Goal: Task Accomplishment & Management: Manage account settings

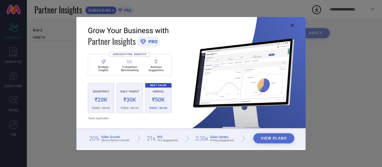
type input "All"
click at [292, 25] on icon at bounding box center [293, 26] width 4 height 4
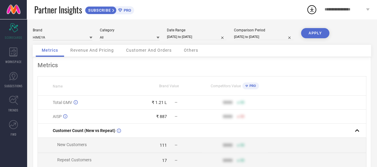
click at [163, 50] on span "Customer And Orders" at bounding box center [149, 50] width 46 height 5
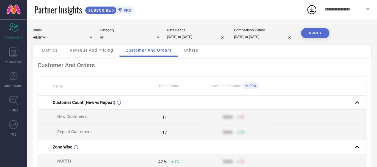
click at [86, 50] on span "Revenue And Pricing" at bounding box center [92, 50] width 44 height 5
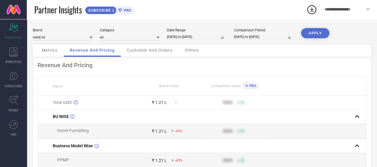
click at [56, 52] on span "Metrics" at bounding box center [50, 50] width 16 height 5
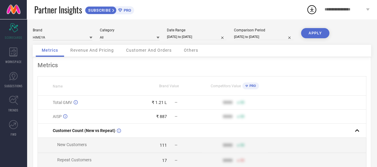
click at [348, 8] on span "**********" at bounding box center [345, 9] width 40 height 5
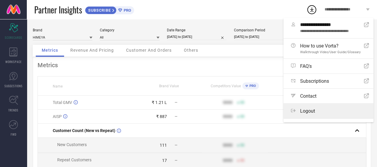
click at [300, 113] on span "Logout" at bounding box center [307, 111] width 15 height 6
click at [0, 0] on button "Logout" at bounding box center [0, 0] width 0 height 0
